Goal: Transaction & Acquisition: Purchase product/service

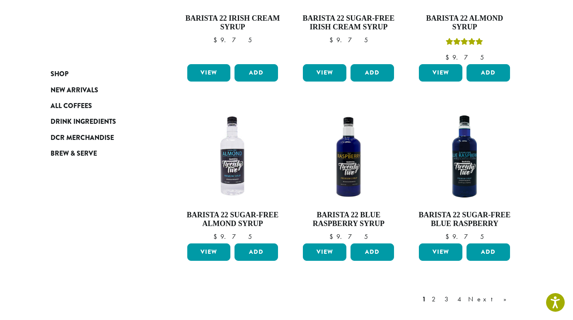
scroll to position [760, 0]
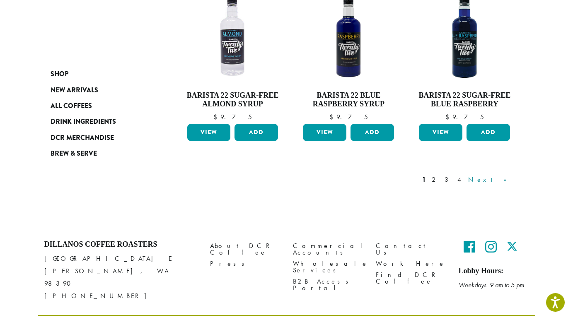
click at [510, 175] on link "Next »" at bounding box center [491, 180] width 48 height 10
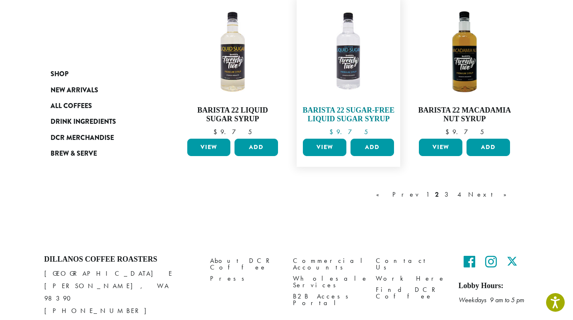
scroll to position [714, 0]
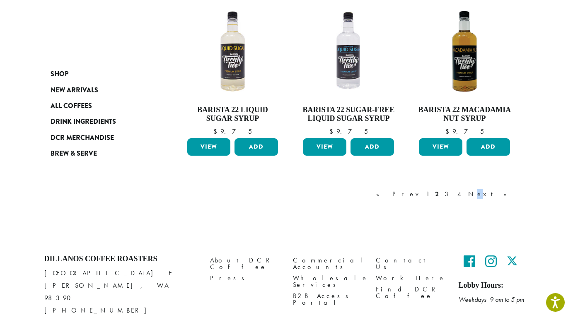
click at [502, 194] on link "Next »" at bounding box center [491, 194] width 48 height 10
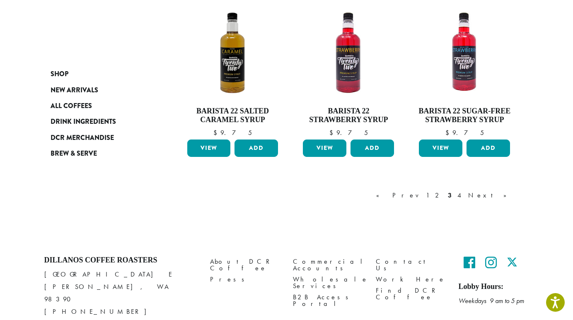
scroll to position [714, 0]
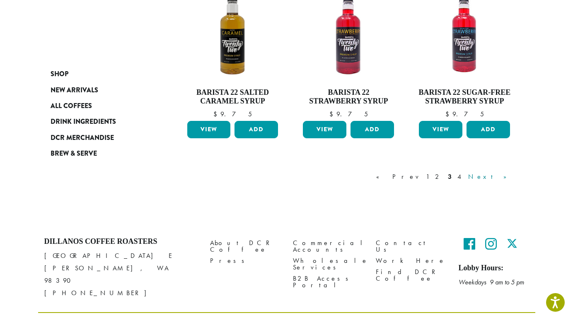
click at [503, 177] on link "Next »" at bounding box center [491, 177] width 48 height 10
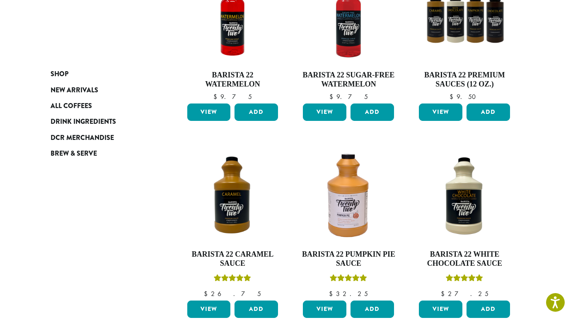
scroll to position [217, 0]
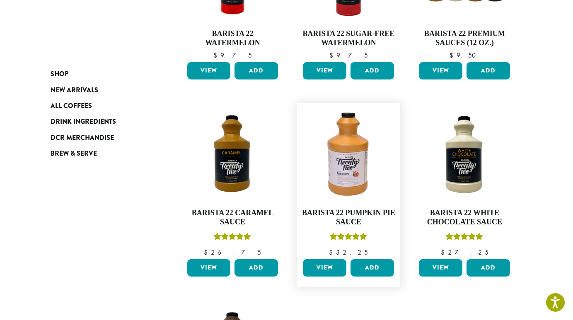
click at [317, 267] on link "View" at bounding box center [325, 268] width 44 height 17
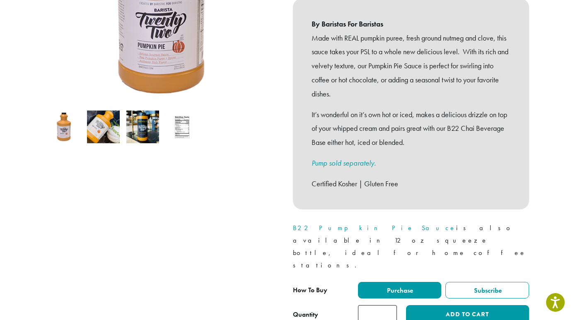
scroll to position [207, 0]
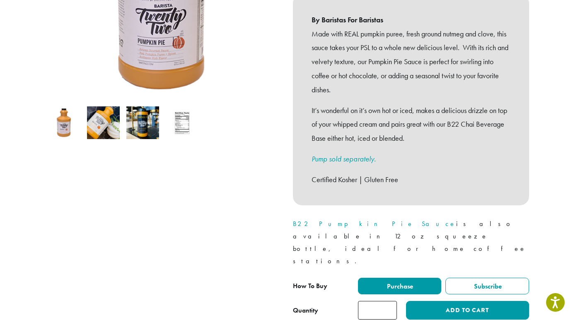
click at [324, 220] on link "B22 Pumpkin Pie Sauce" at bounding box center [374, 224] width 163 height 9
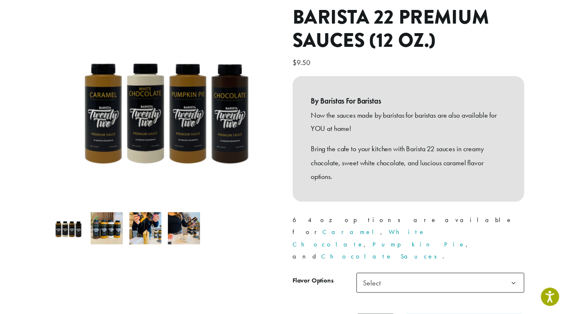
scroll to position [83, 0]
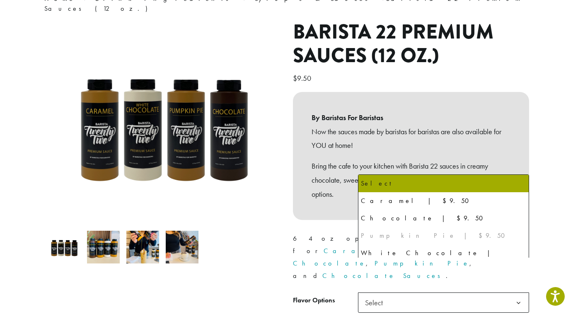
click at [519, 293] on b at bounding box center [519, 303] width 20 height 20
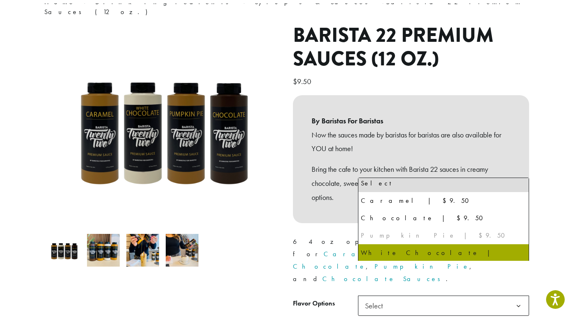
scroll to position [4, 0]
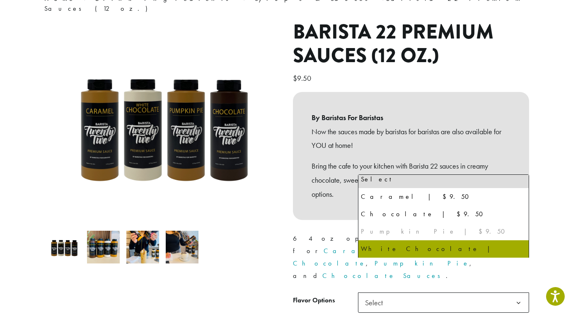
click at [373, 231] on div "Pumpkin Pie | $9.50" at bounding box center [443, 232] width 165 height 12
click at [401, 228] on div "Pumpkin Pie | $9.50" at bounding box center [443, 232] width 165 height 12
click at [378, 231] on div "Pumpkin Pie | $9.50" at bounding box center [443, 232] width 165 height 12
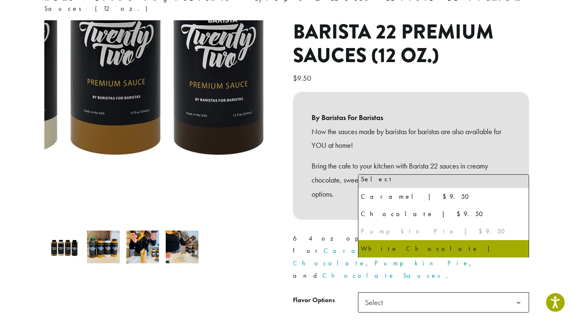
click at [256, 189] on img at bounding box center [59, 18] width 498 height 498
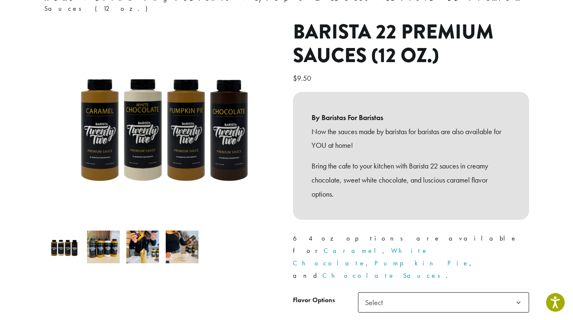
click at [106, 239] on img at bounding box center [103, 247] width 33 height 33
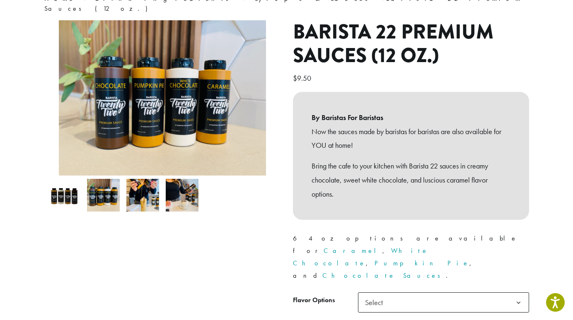
click at [145, 185] on img at bounding box center [142, 195] width 33 height 33
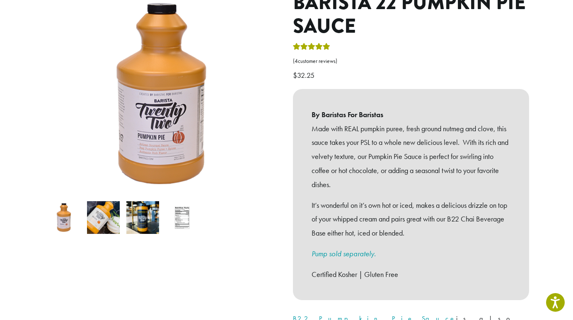
scroll to position [83, 0]
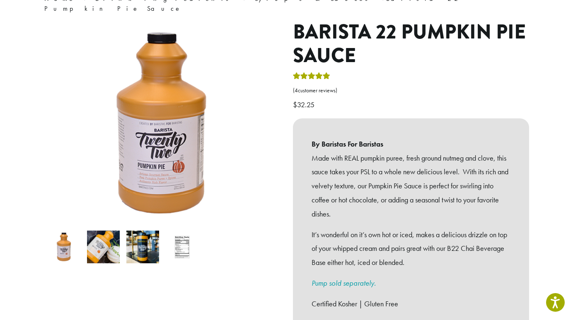
click at [64, 238] on img at bounding box center [64, 247] width 33 height 33
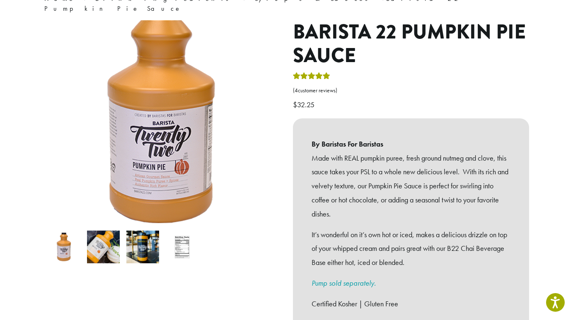
click at [159, 155] on img at bounding box center [162, 115] width 249 height 249
